Goal: Use online tool/utility: Utilize a website feature to perform a specific function

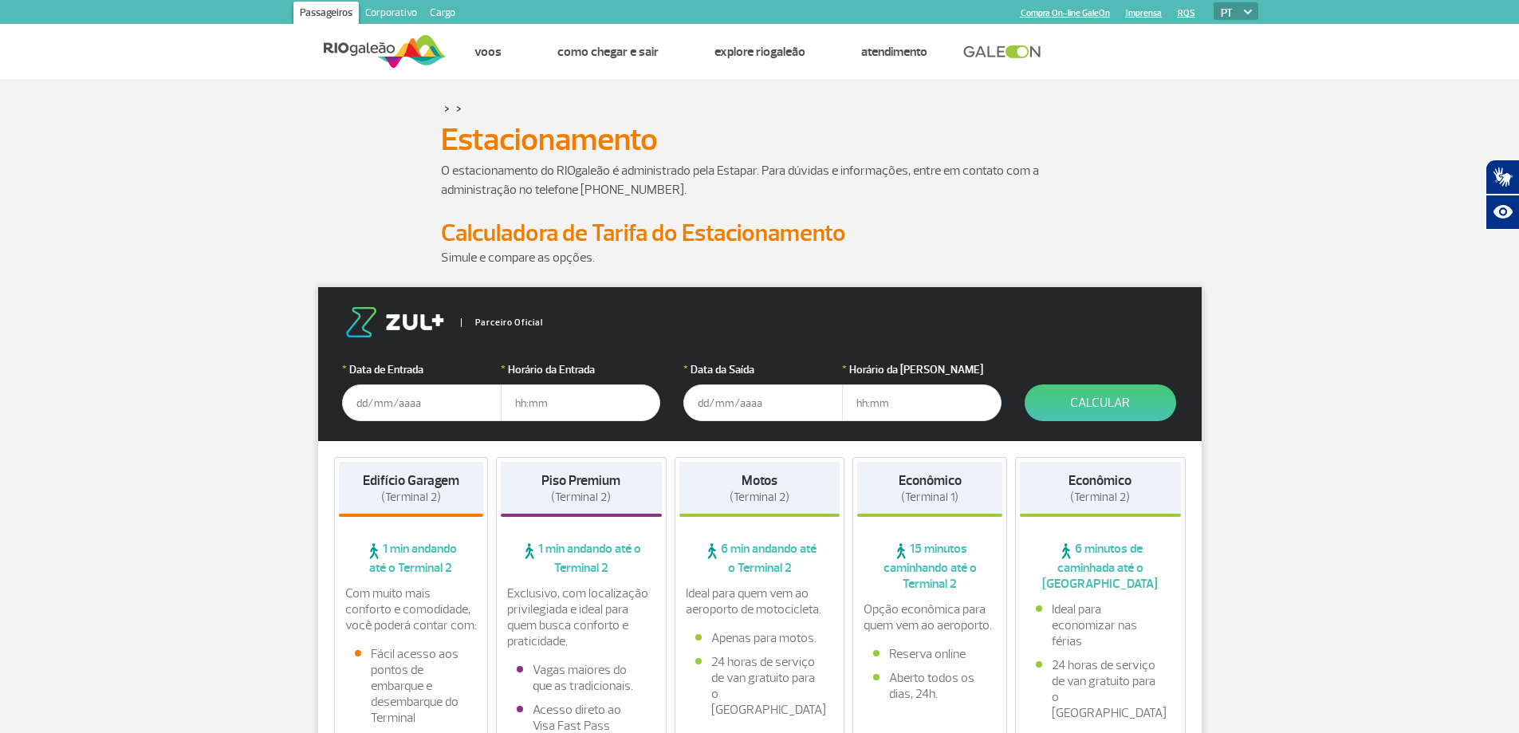
click at [402, 405] on input "text" at bounding box center [421, 402] width 159 height 37
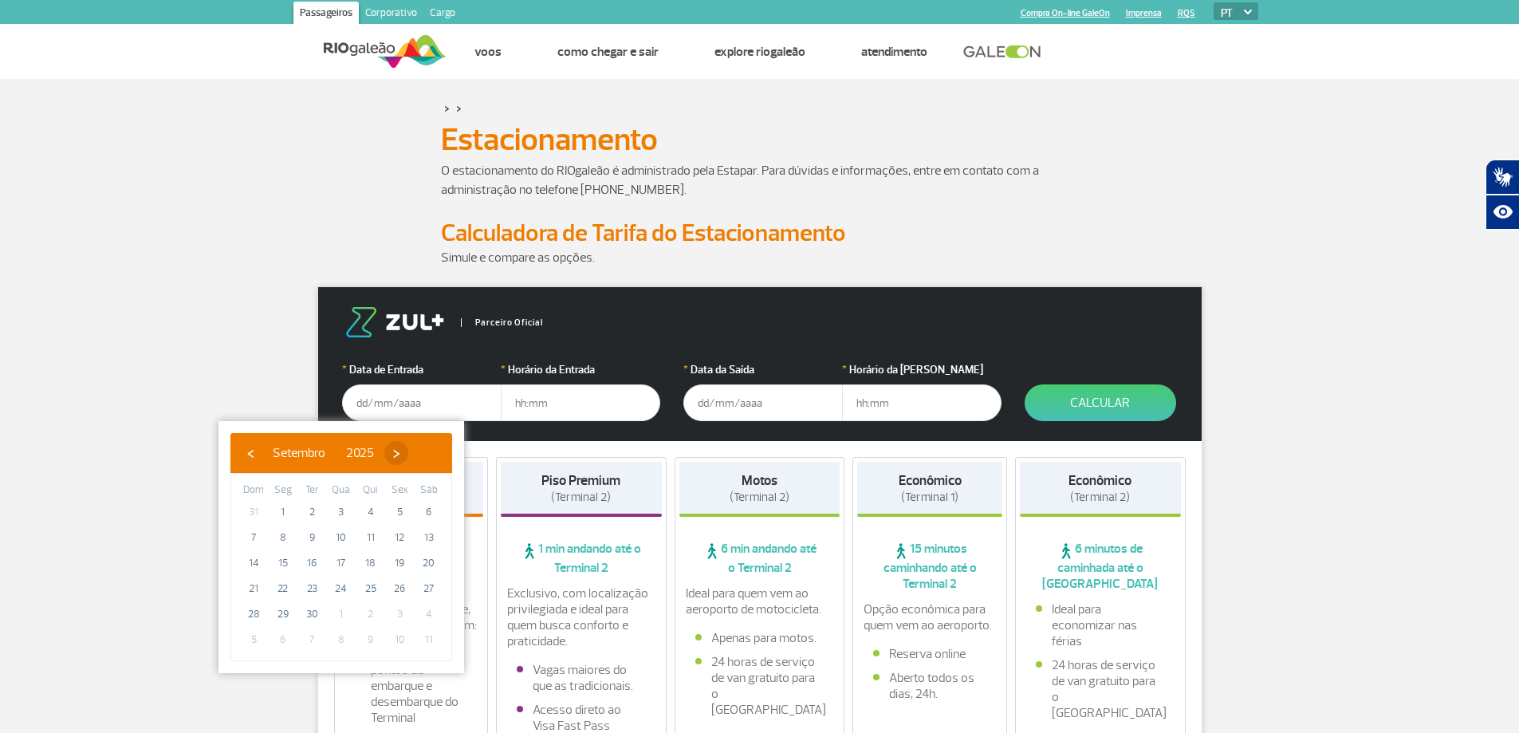
click at [408, 456] on span "›" at bounding box center [396, 453] width 24 height 24
click at [399, 456] on span "›" at bounding box center [387, 453] width 24 height 24
click at [411, 456] on span "›" at bounding box center [399, 453] width 24 height 24
click at [392, 456] on span "›" at bounding box center [380, 453] width 24 height 24
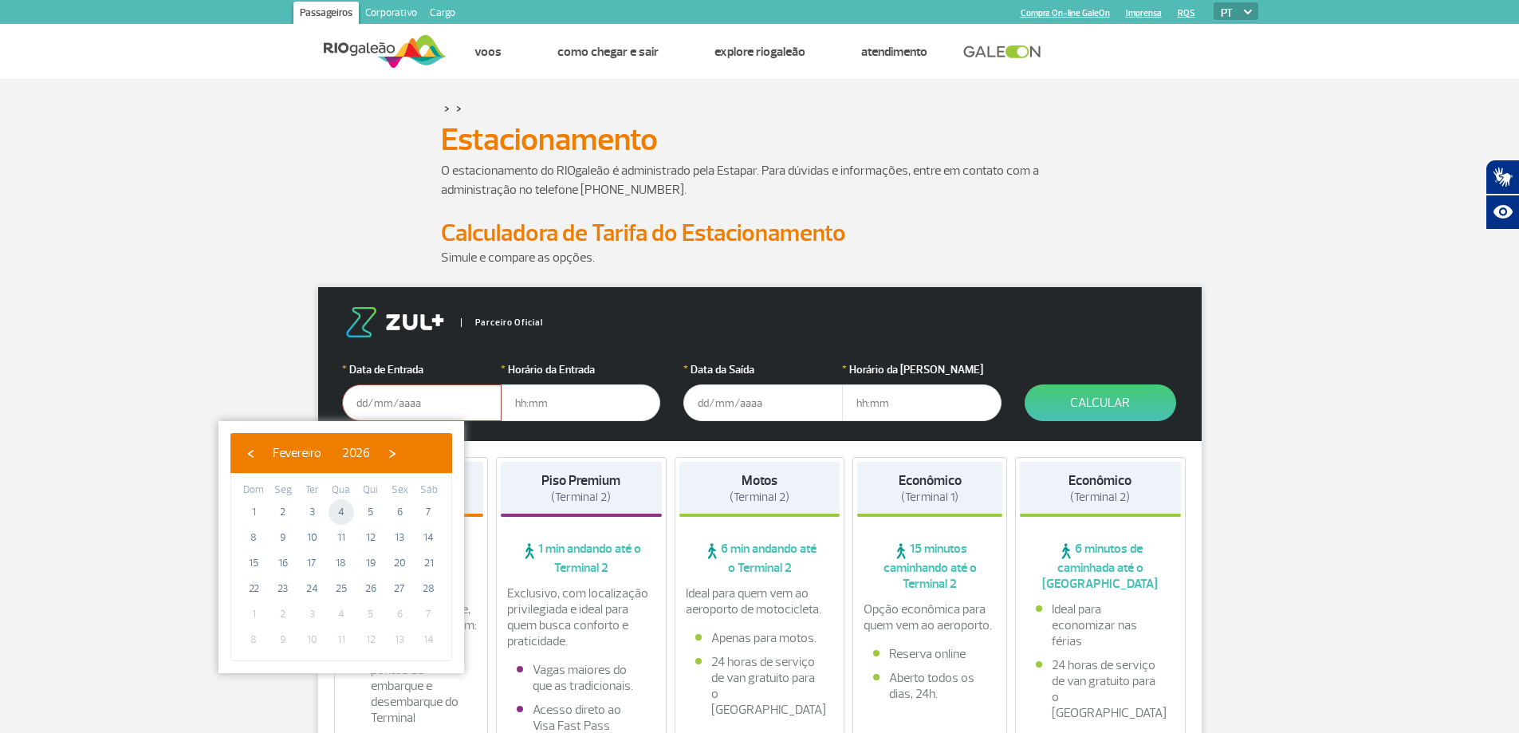
click at [344, 512] on span "4" at bounding box center [342, 512] width 26 height 26
type input "[DATE]"
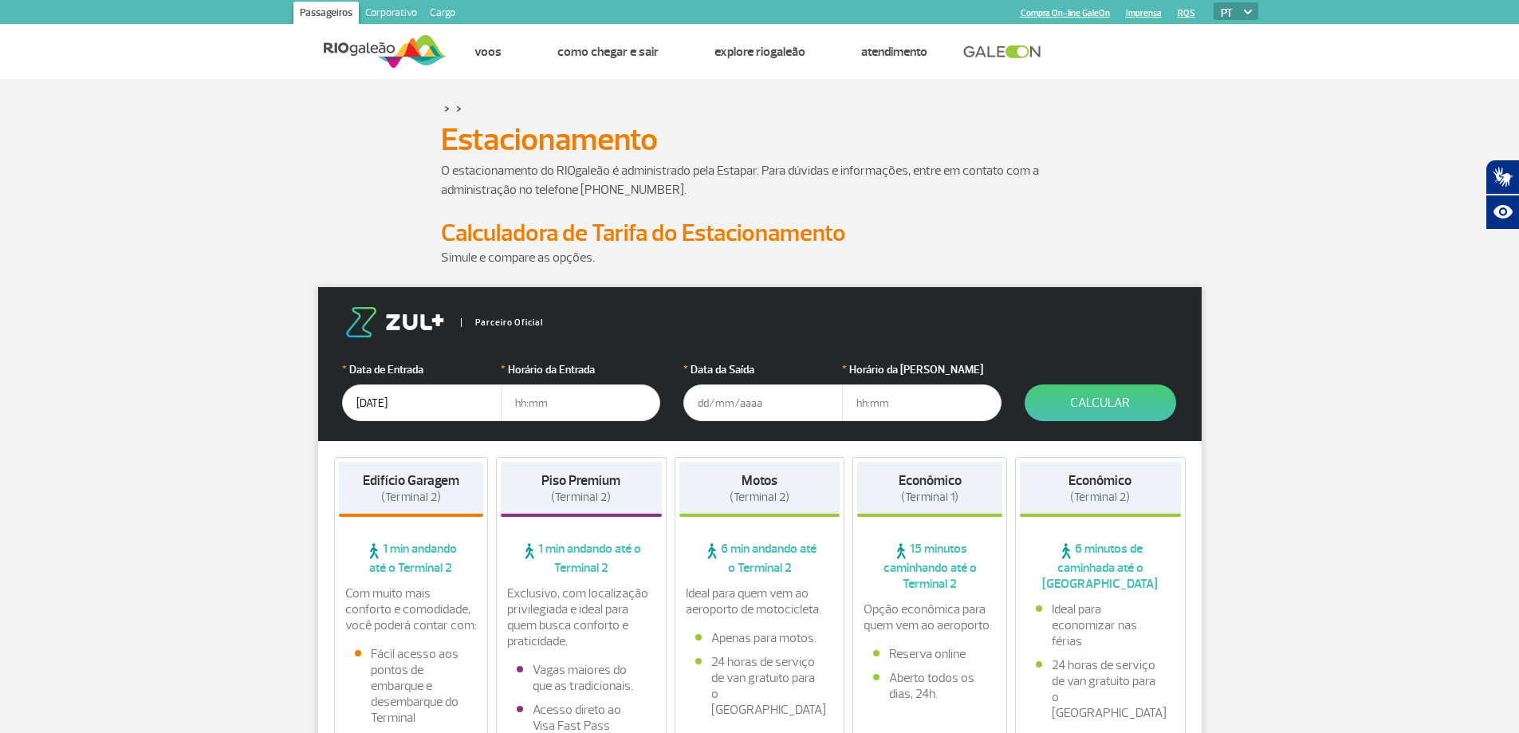
click at [573, 403] on input "text" at bounding box center [580, 402] width 159 height 37
type input "05:30"
drag, startPoint x: 715, startPoint y: 418, endPoint x: 706, endPoint y: 396, distance: 23.2
click at [706, 396] on input "text" at bounding box center [762, 402] width 159 height 37
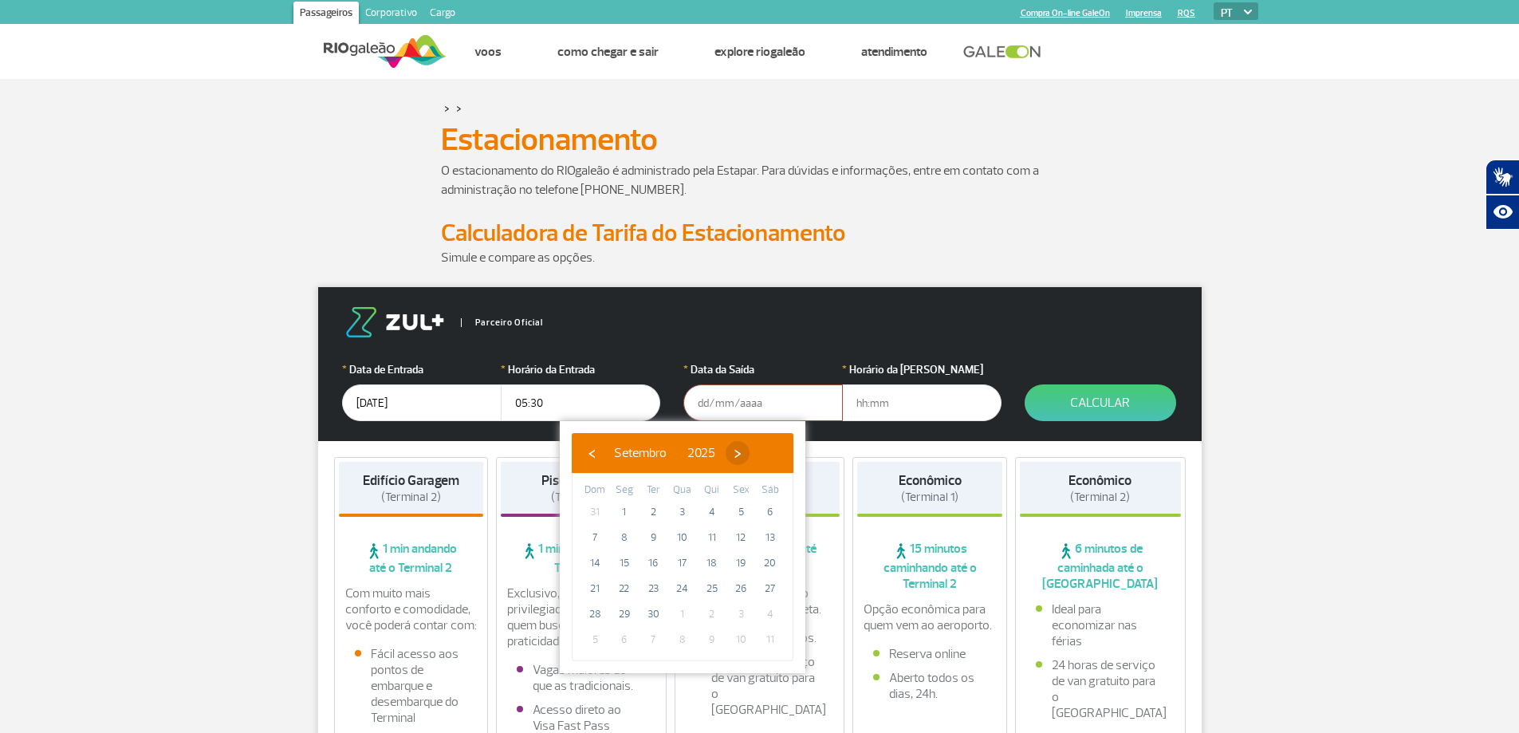
click at [750, 451] on span "›" at bounding box center [738, 453] width 24 height 24
click at [752, 451] on span "›" at bounding box center [740, 453] width 24 height 24
click at [734, 451] on span "›" at bounding box center [722, 453] width 24 height 24
click at [623, 537] on span "9" at bounding box center [625, 538] width 26 height 26
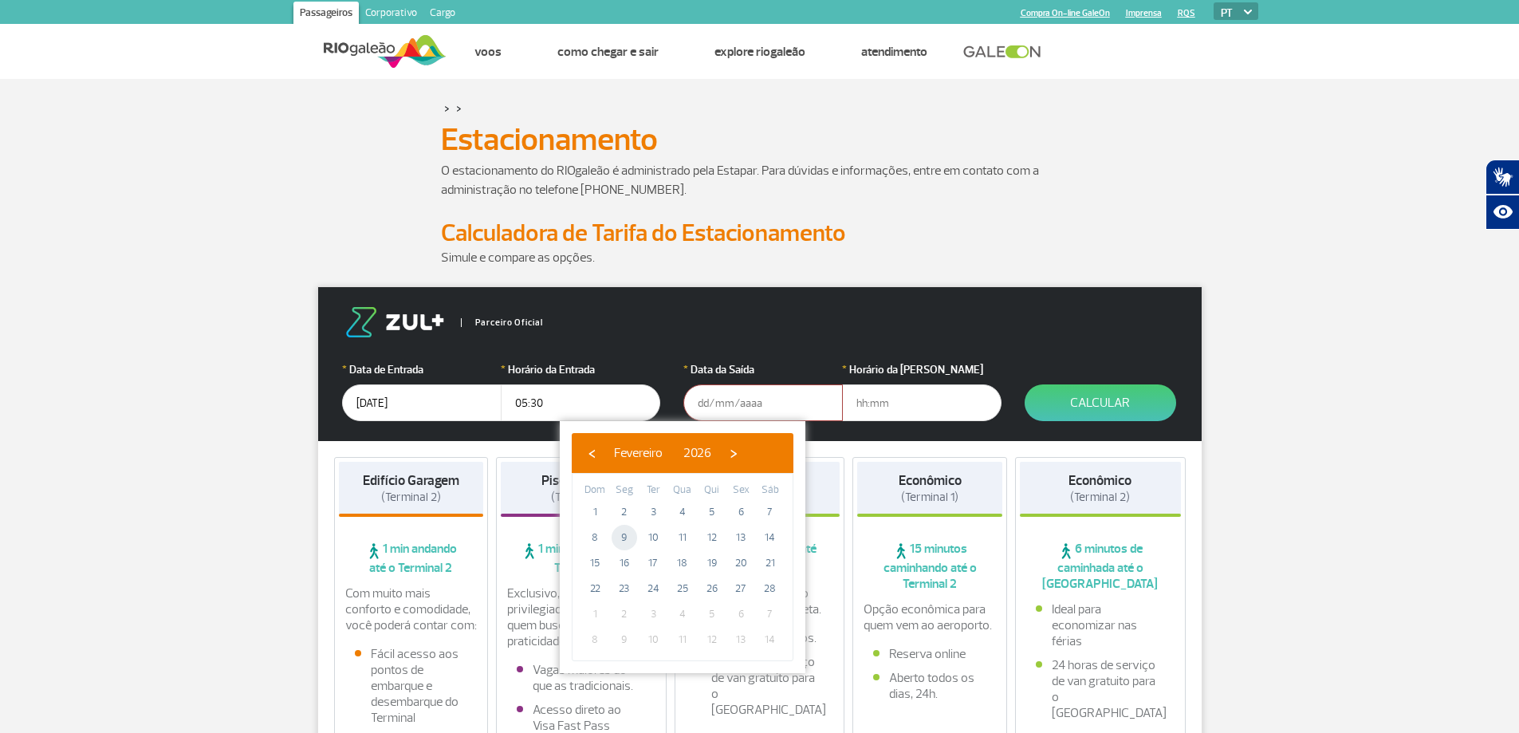
type input "[DATE]"
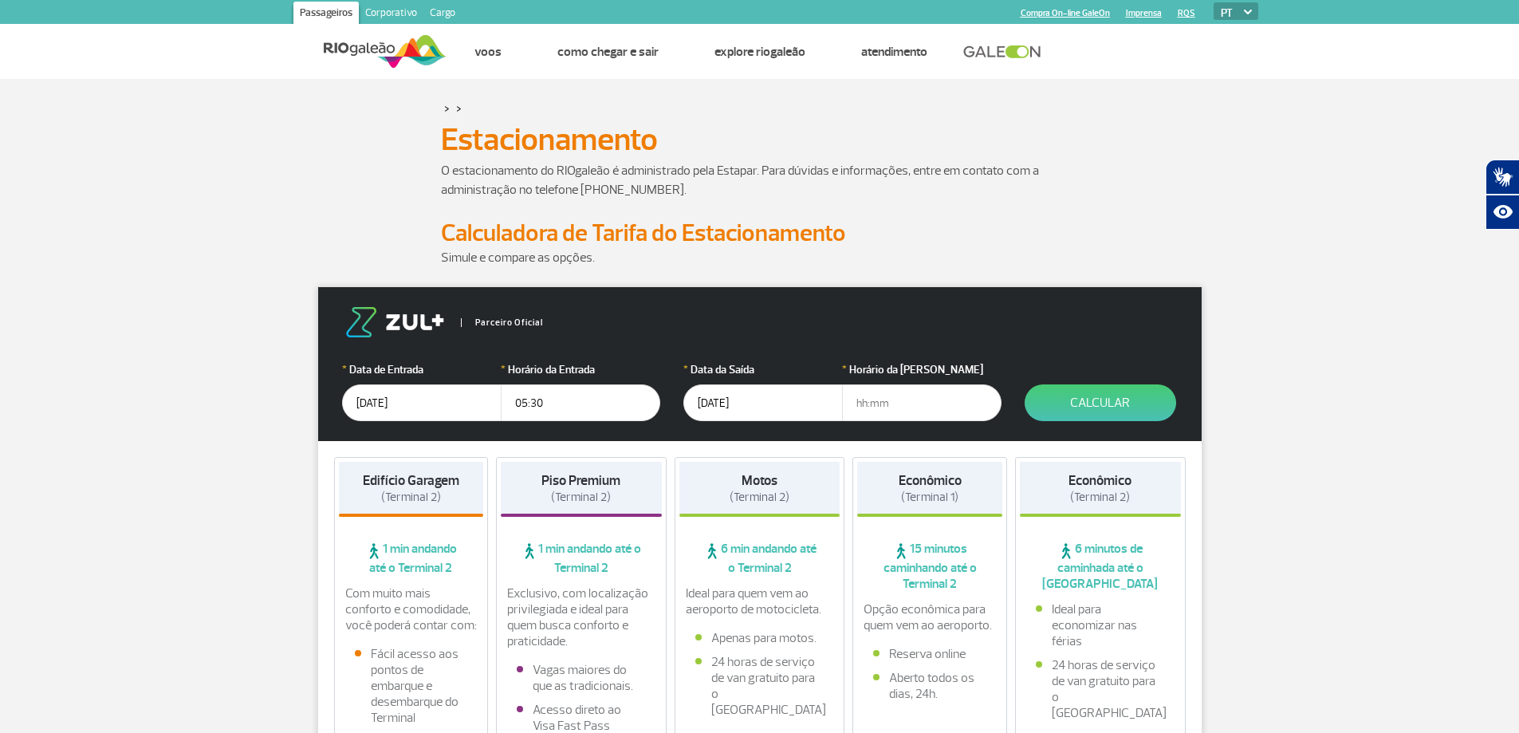
click at [925, 402] on input "text" at bounding box center [921, 402] width 159 height 37
type input "19:00"
click at [736, 400] on input "[DATE]" at bounding box center [762, 402] width 159 height 37
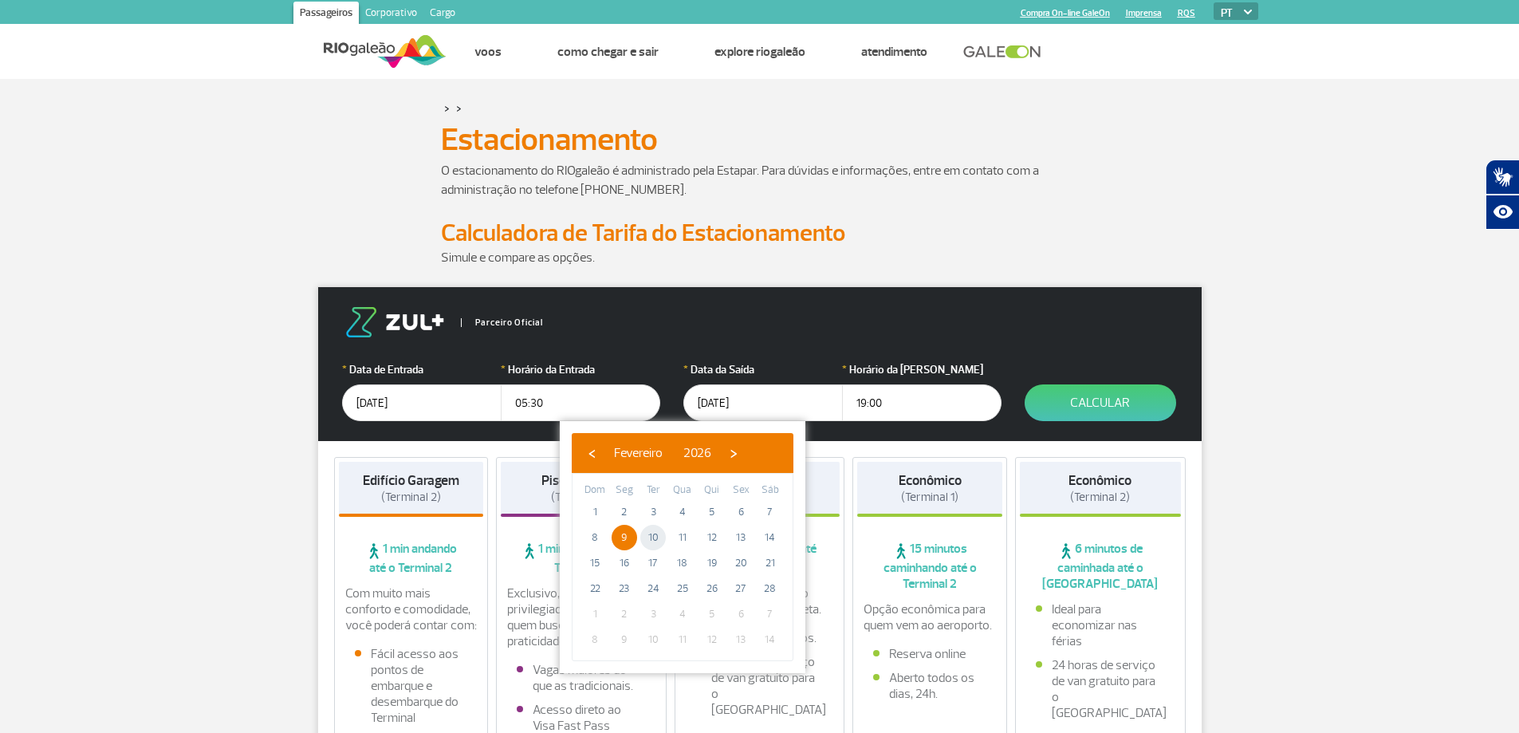
click at [663, 540] on span "10" at bounding box center [653, 538] width 26 height 26
type input "[DATE]"
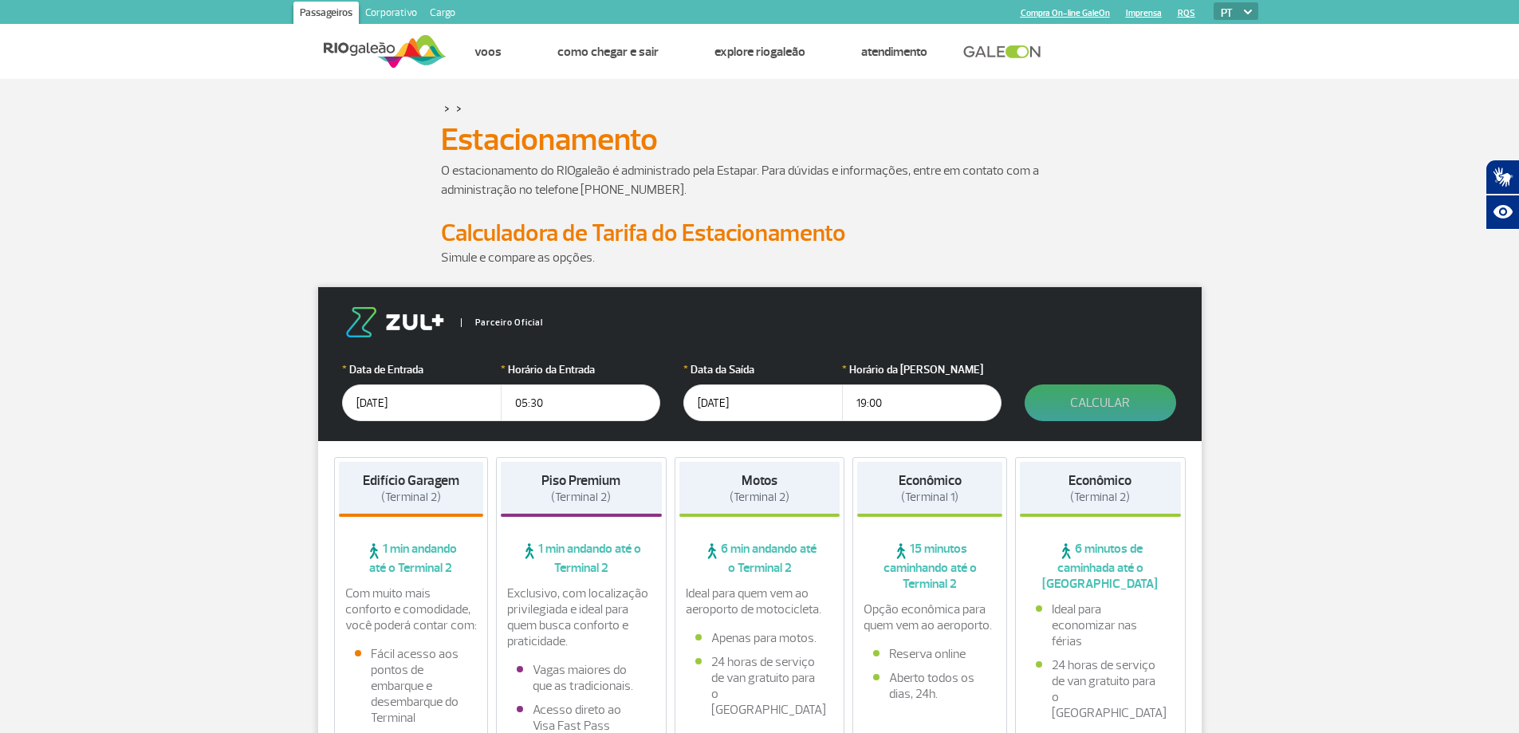
click at [1069, 403] on button "Calcular" at bounding box center [1101, 402] width 152 height 37
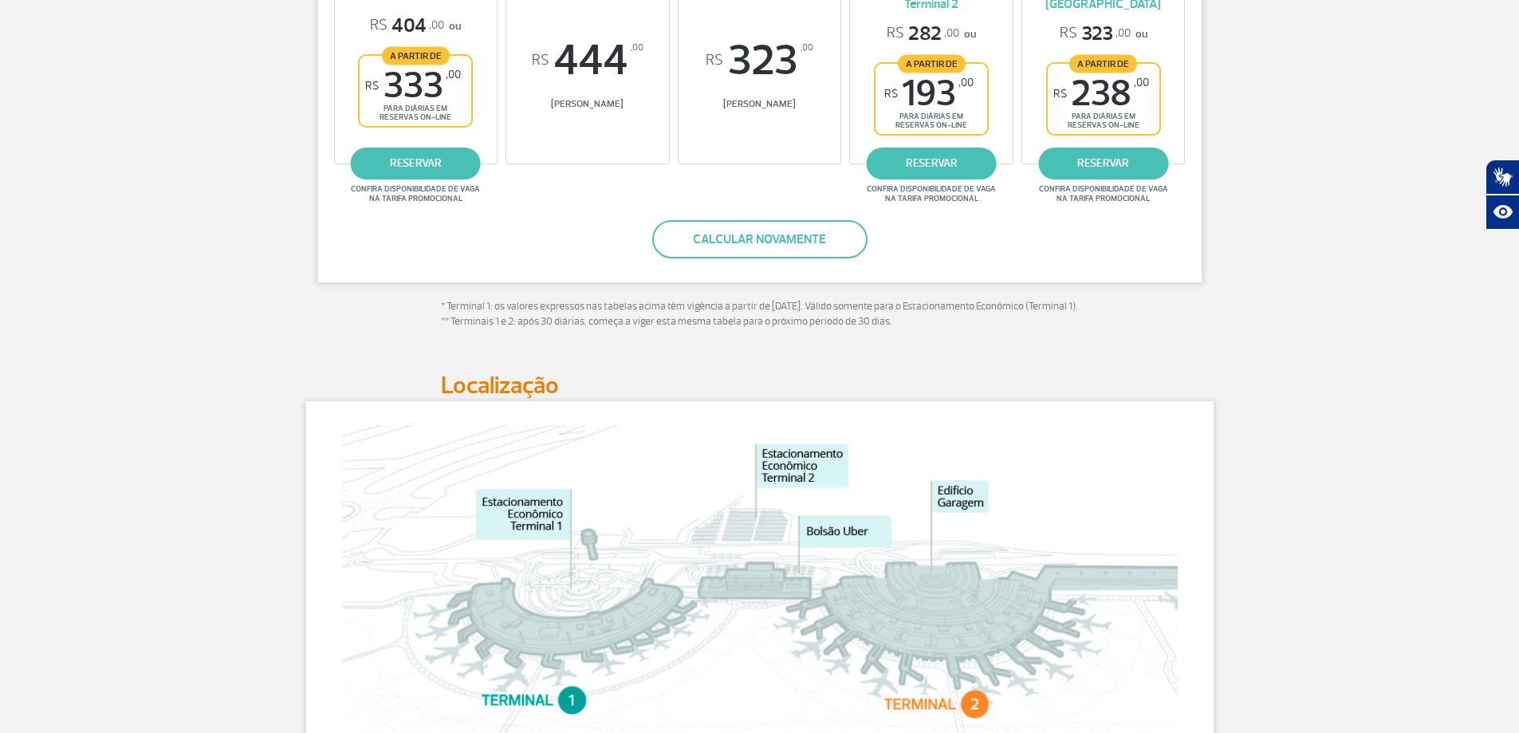
scroll to position [80, 0]
